Goal: Task Accomplishment & Management: Manage account settings

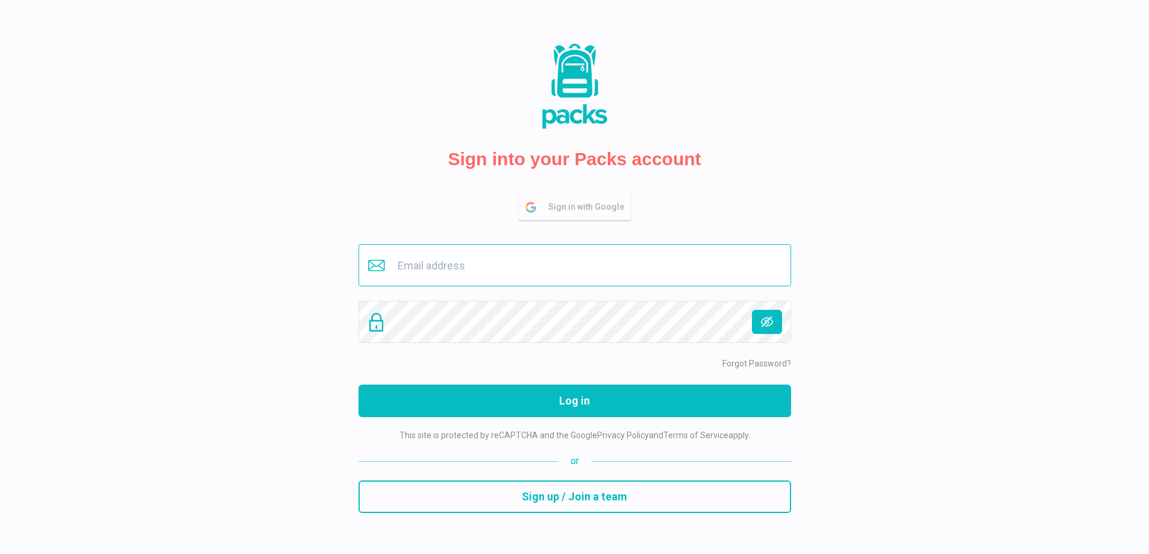
type input "buero@savina.de"
click at [555, 268] on input "buero@savina.de" at bounding box center [574, 265] width 433 height 42
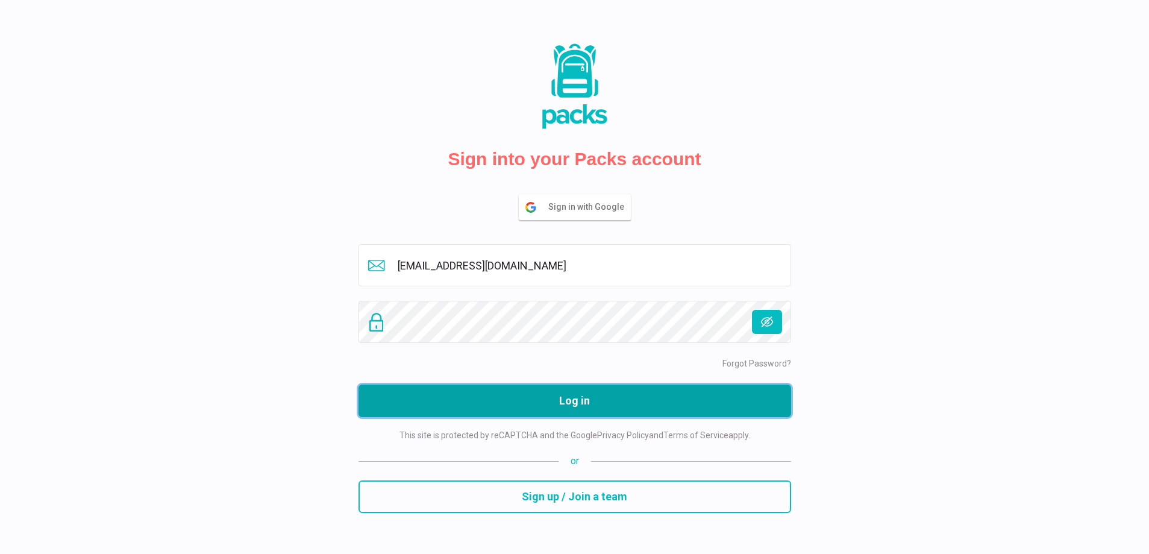
click at [598, 401] on button "Log in" at bounding box center [574, 400] width 433 height 33
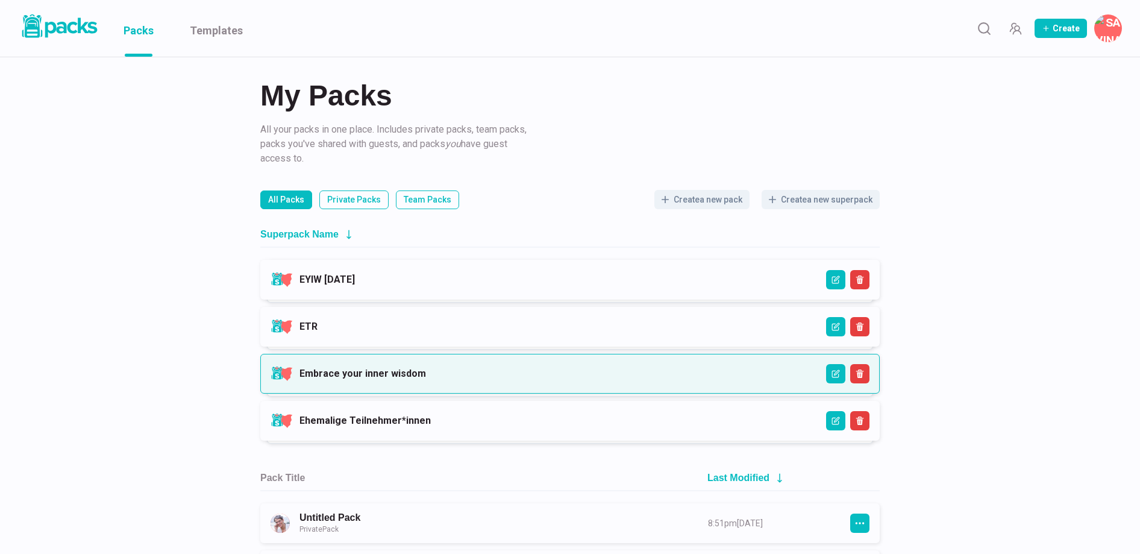
click at [426, 368] on link "Embrace your inner wisdom" at bounding box center [362, 373] width 127 height 11
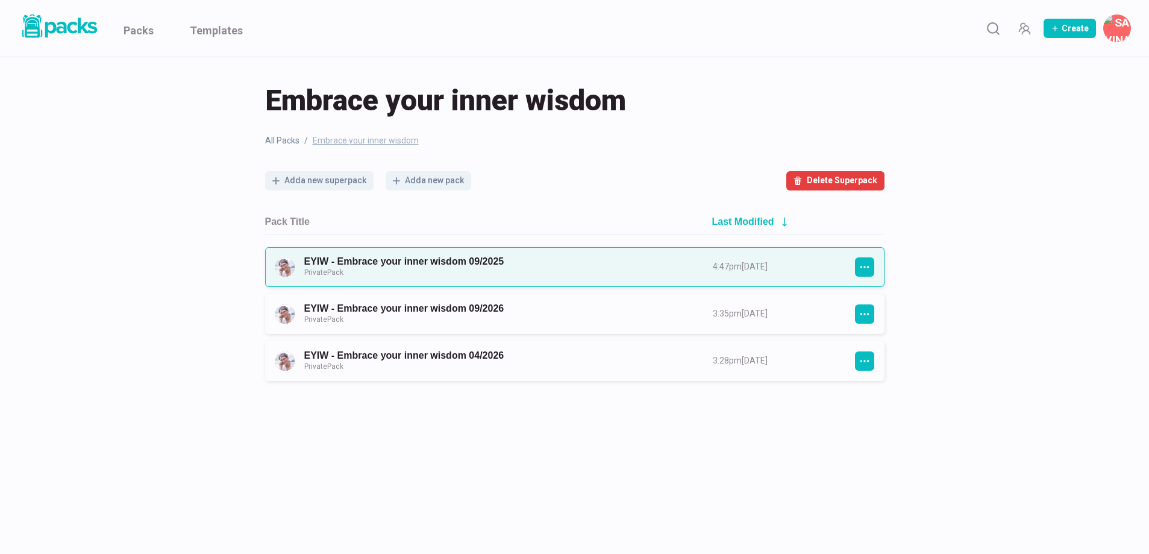
click at [525, 259] on link "EYIW - Embrace your inner wisdom 09/2025 Private Pack" at bounding box center [497, 266] width 387 height 22
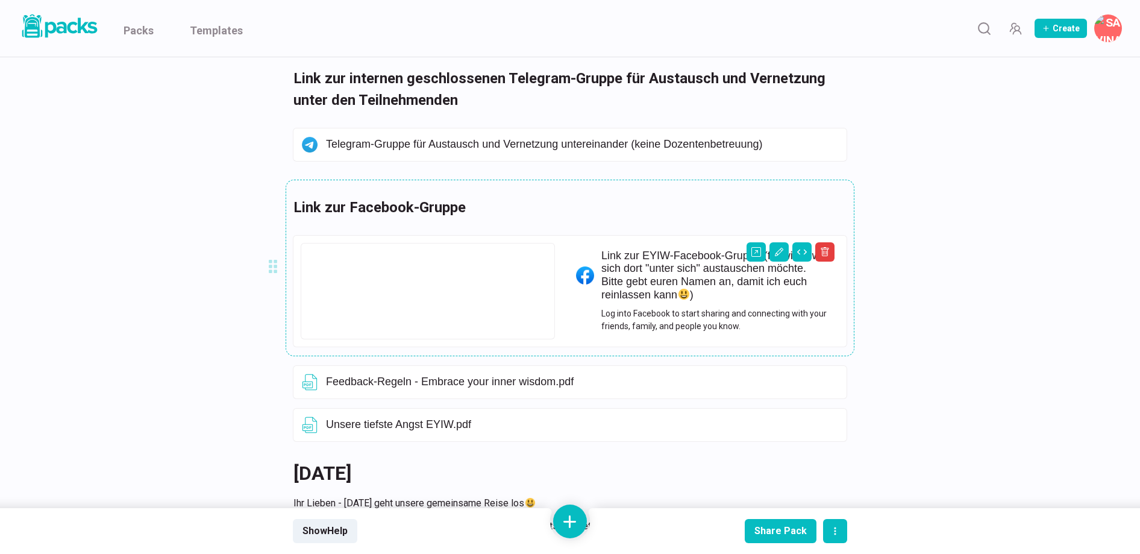
scroll to position [558, 0]
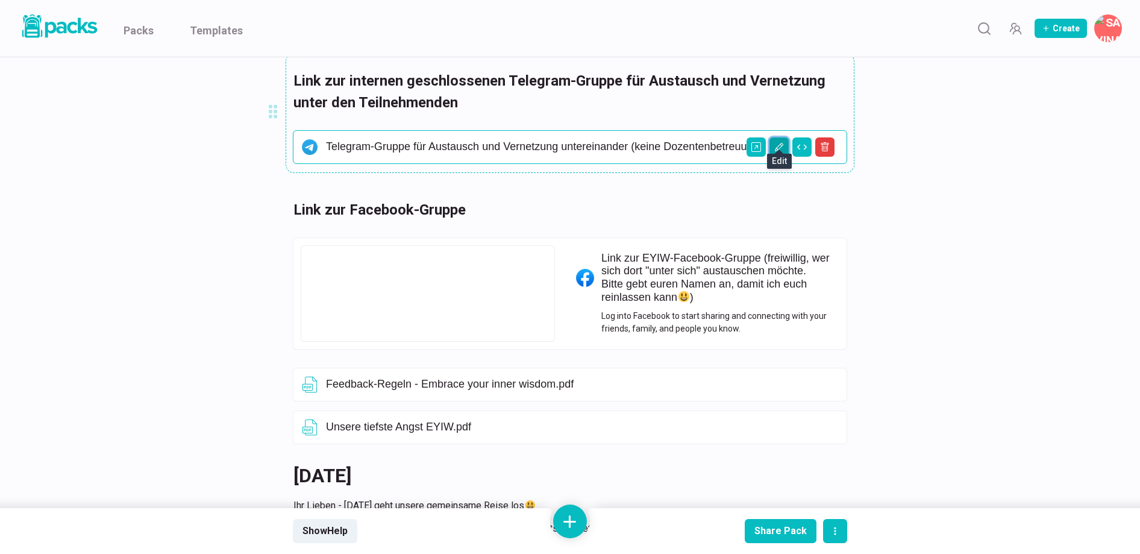
click at [775, 142] on icon "Edit asset" at bounding box center [779, 147] width 10 height 10
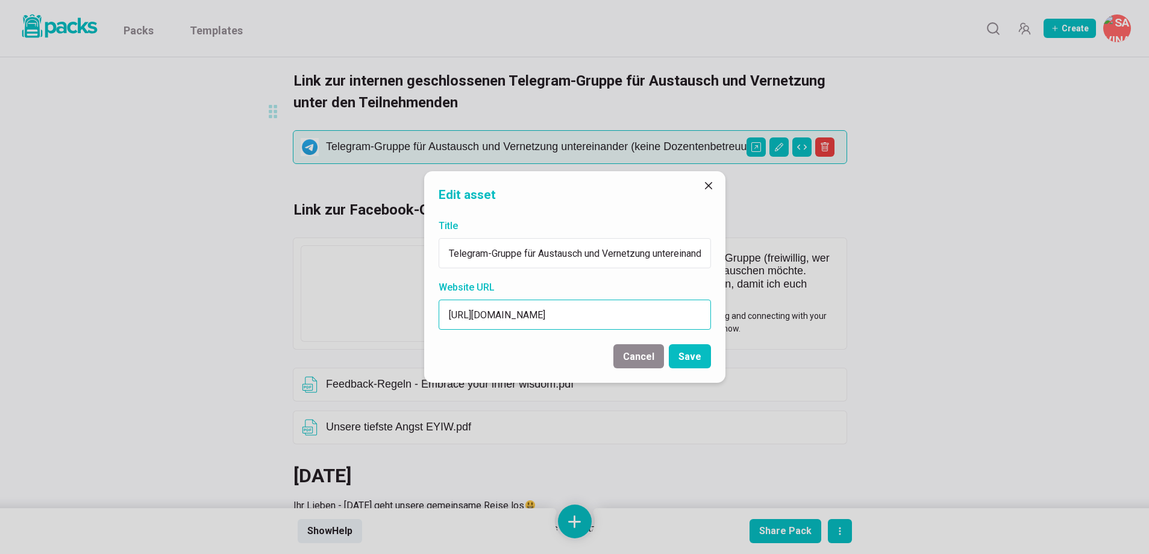
click at [557, 315] on input "[URL][DOMAIN_NAME]" at bounding box center [575, 314] width 272 height 30
click at [695, 355] on button "Save" at bounding box center [690, 356] width 42 height 24
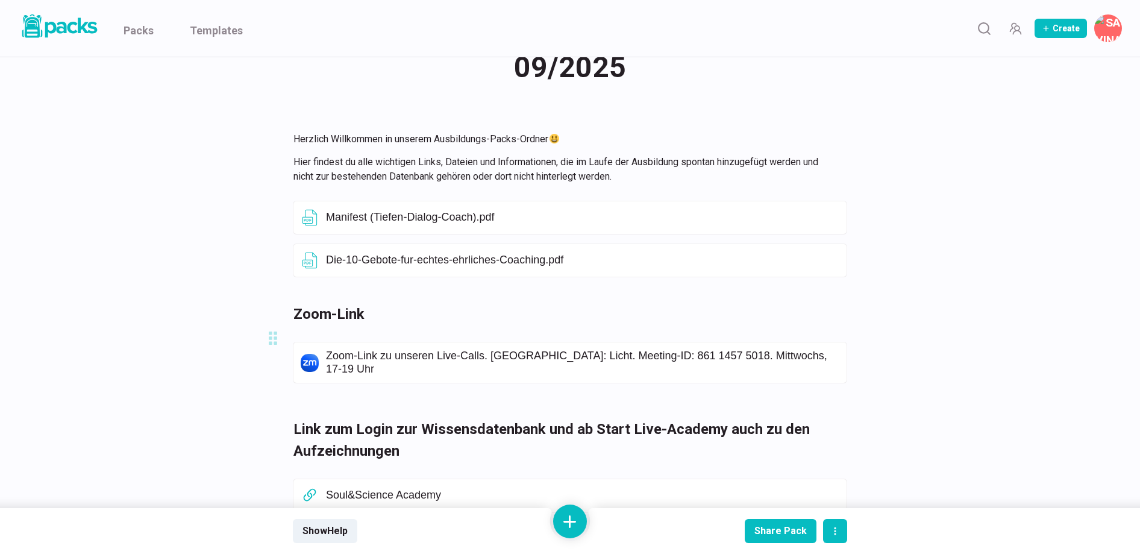
scroll to position [0, 0]
